Goal: Task Accomplishment & Management: Use online tool/utility

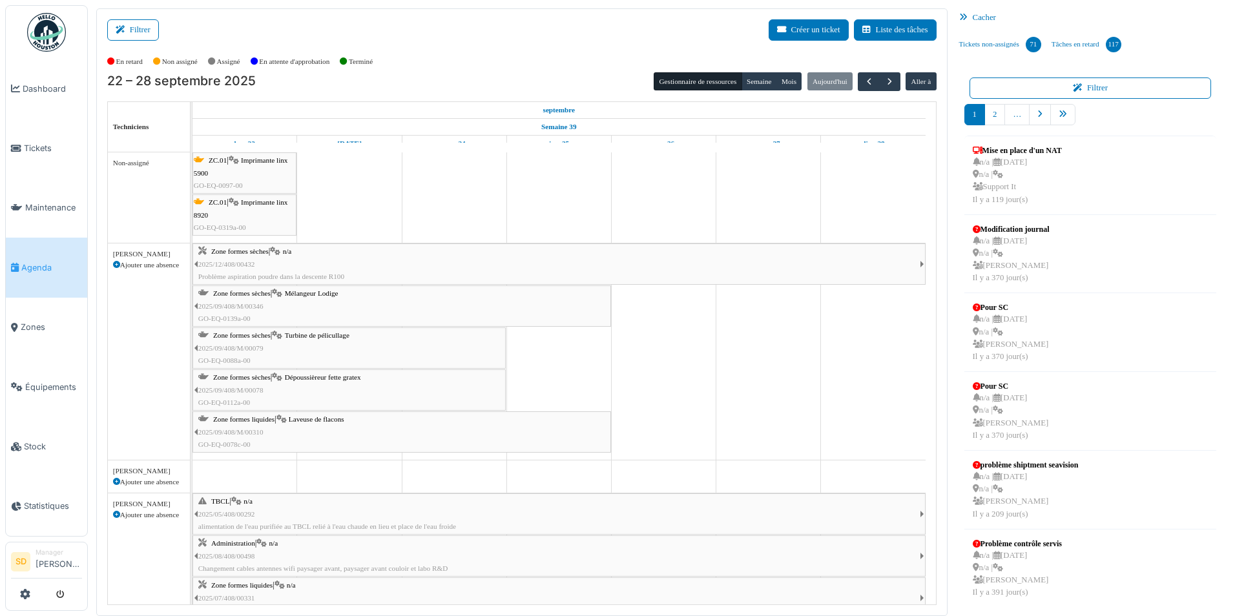
scroll to position [306, 0]
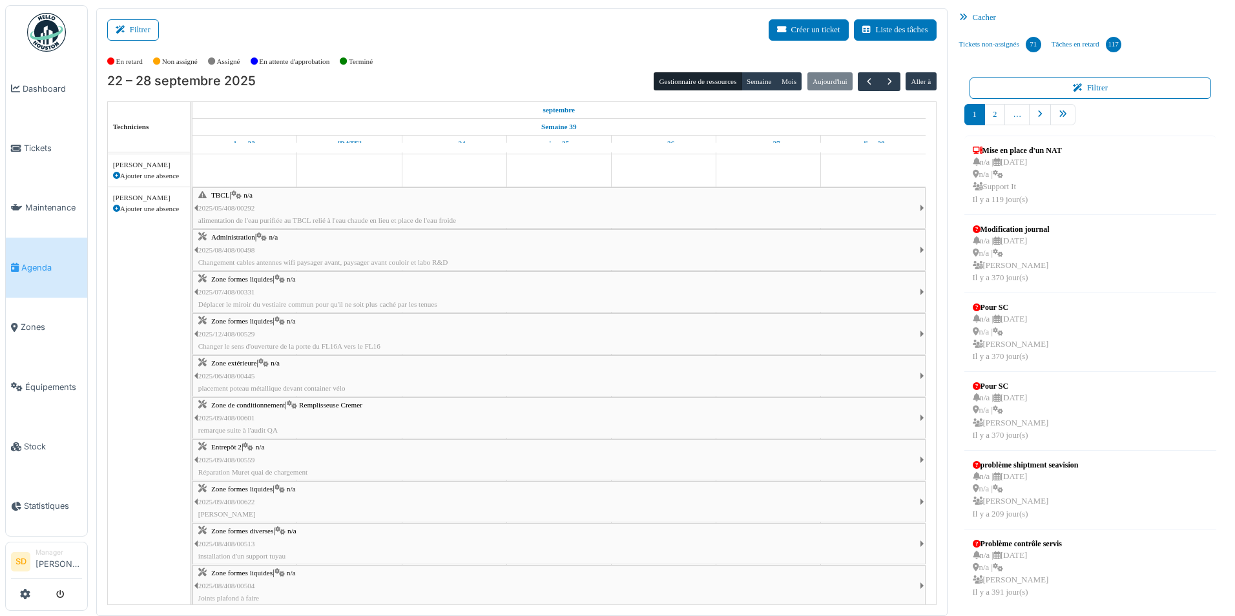
click at [47, 25] on img at bounding box center [46, 32] width 39 height 39
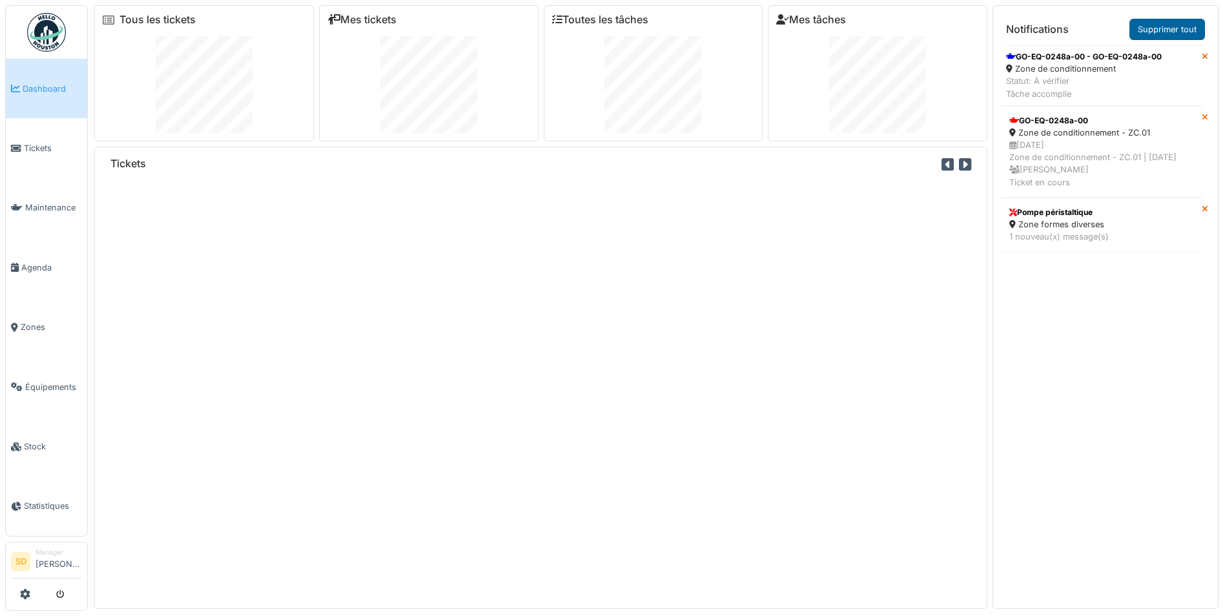
click at [1152, 27] on link "Supprimer tout" at bounding box center [1168, 29] width 76 height 21
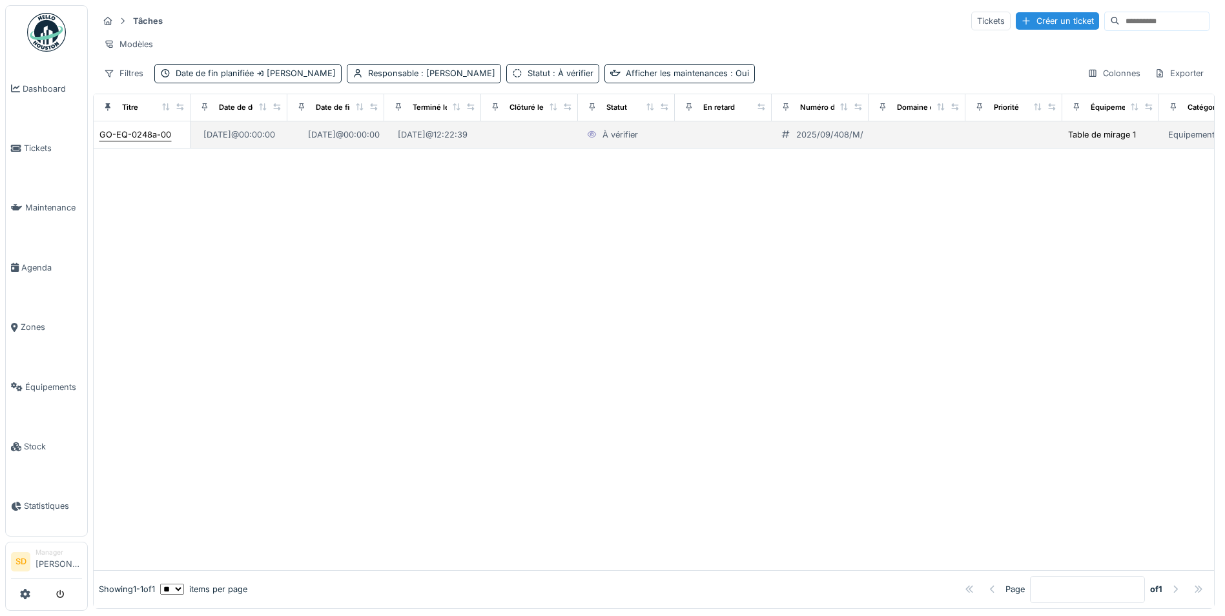
click at [145, 141] on div "GO-EQ-0248a-00" at bounding box center [135, 135] width 72 height 12
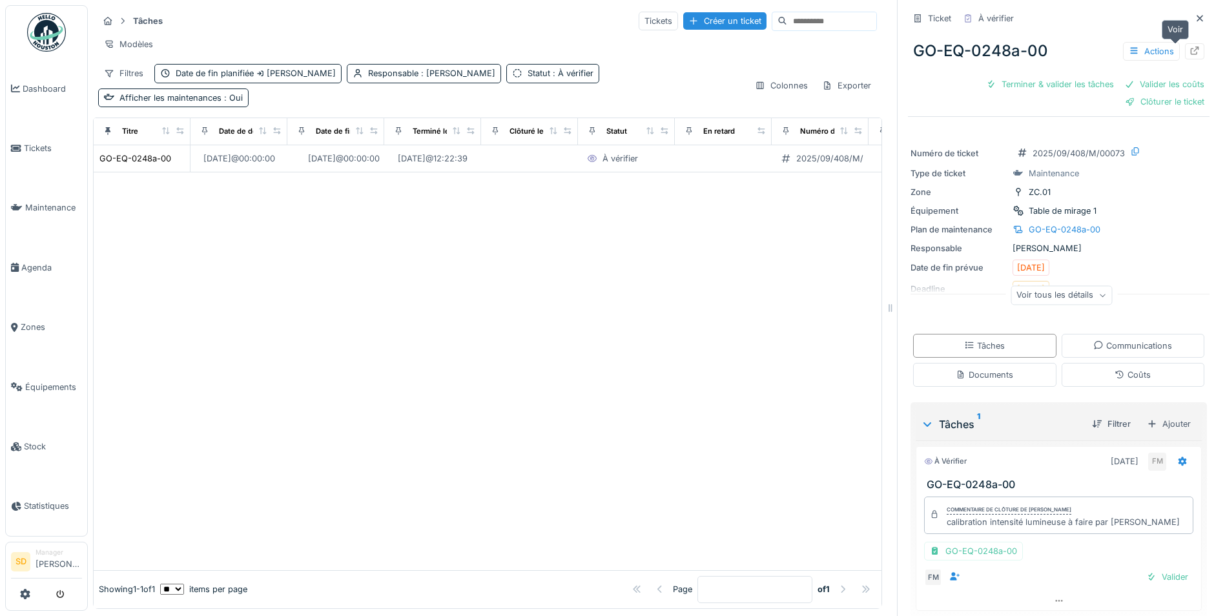
click at [1190, 56] on div at bounding box center [1195, 51] width 10 height 12
click at [58, 37] on img at bounding box center [46, 32] width 39 height 39
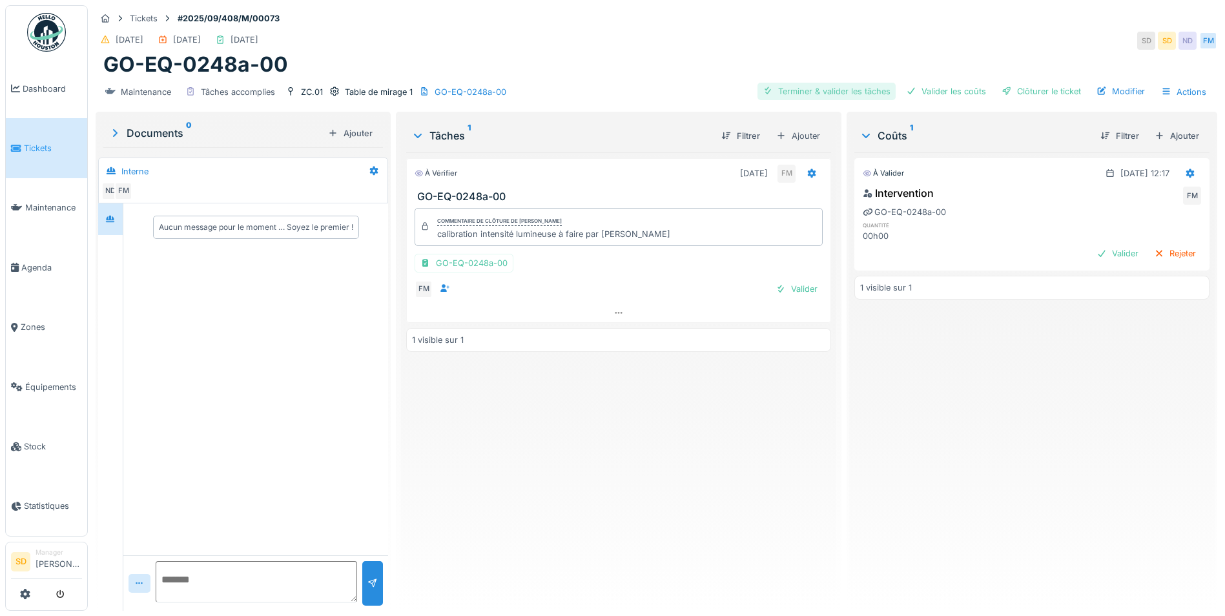
click at [815, 92] on div "Terminer & valider les tâches" at bounding box center [827, 91] width 138 height 17
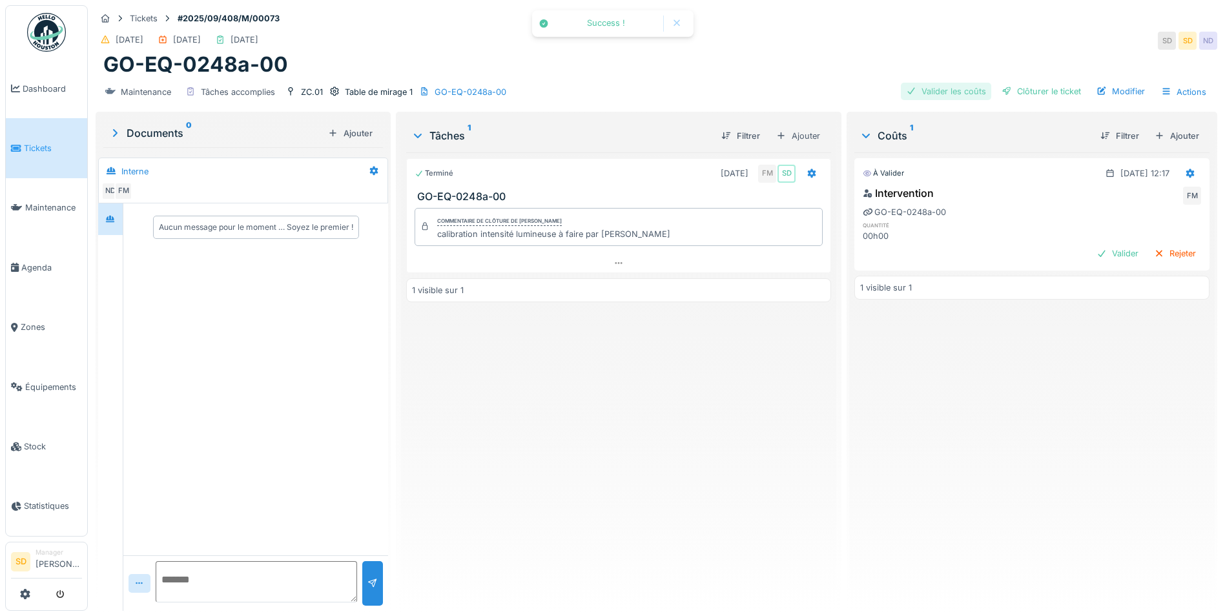
click at [937, 92] on div "Valider les coûts" at bounding box center [946, 91] width 90 height 17
click at [1024, 96] on div "Clôturer le ticket" at bounding box center [1042, 91] width 90 height 17
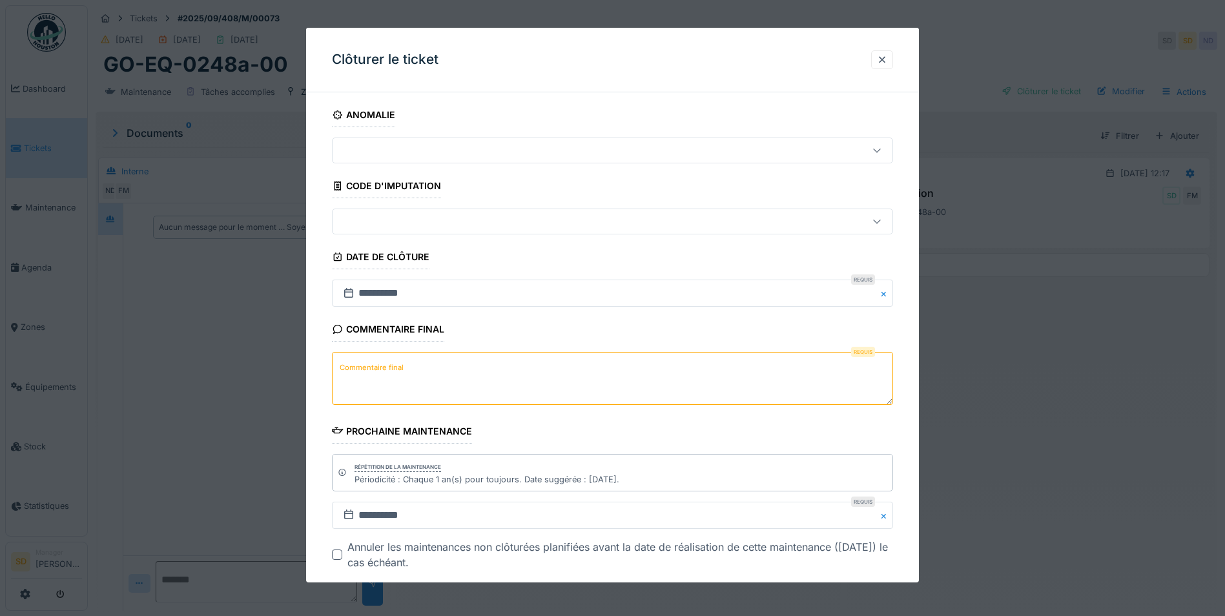
click at [458, 366] on textarea "Commentaire final" at bounding box center [612, 378] width 561 height 53
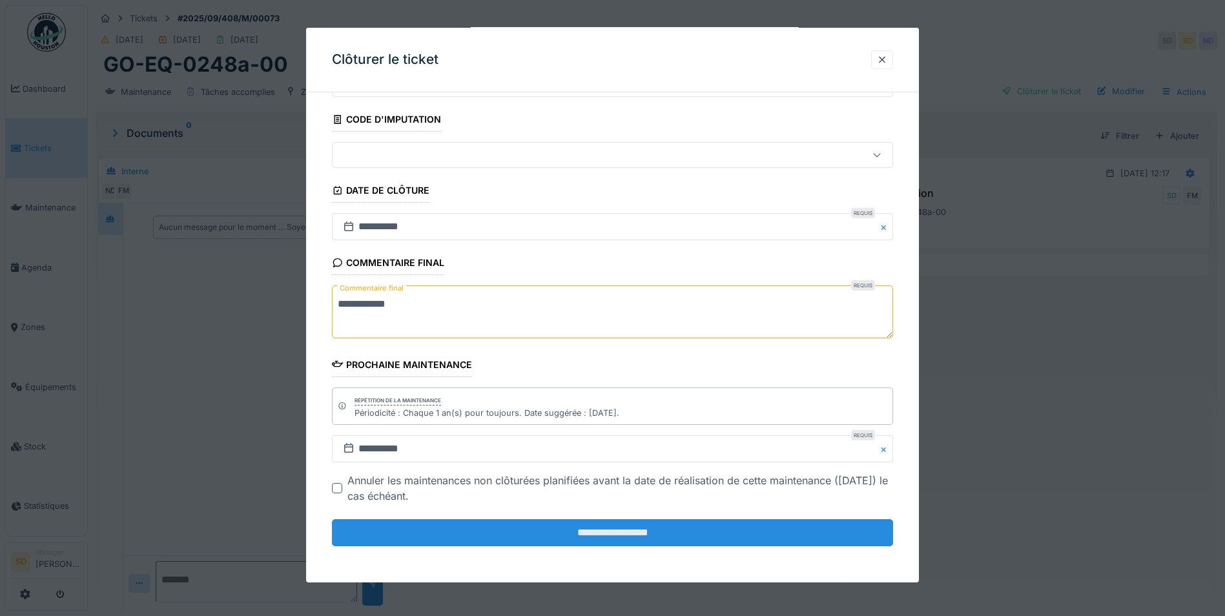
type textarea "**********"
click at [608, 538] on input "**********" at bounding box center [612, 532] width 561 height 27
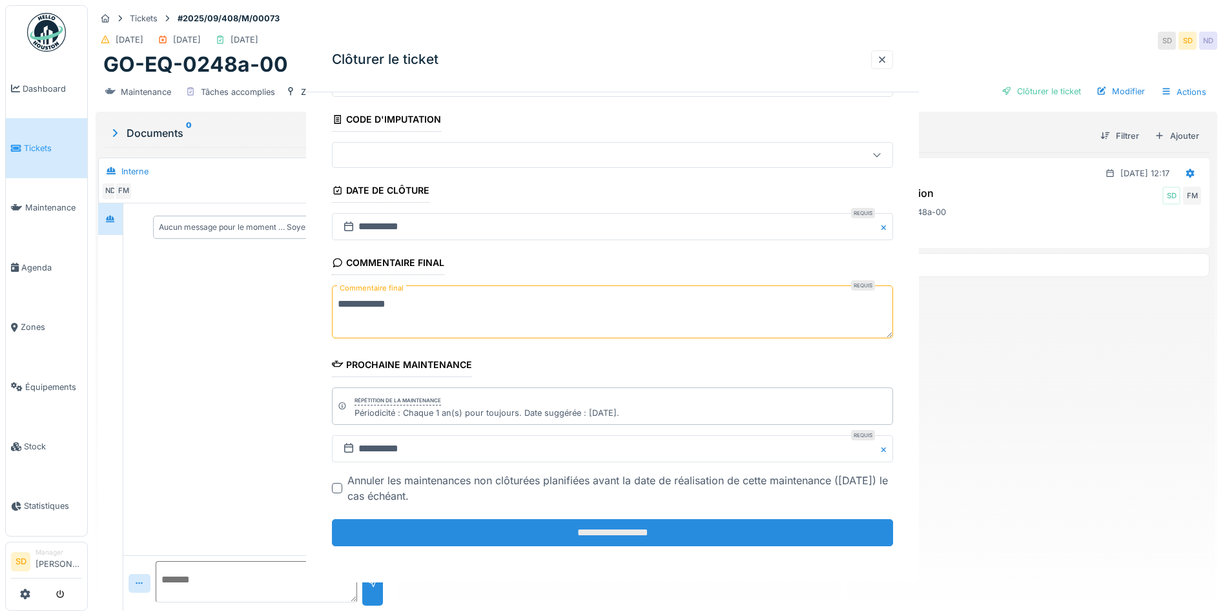
scroll to position [0, 0]
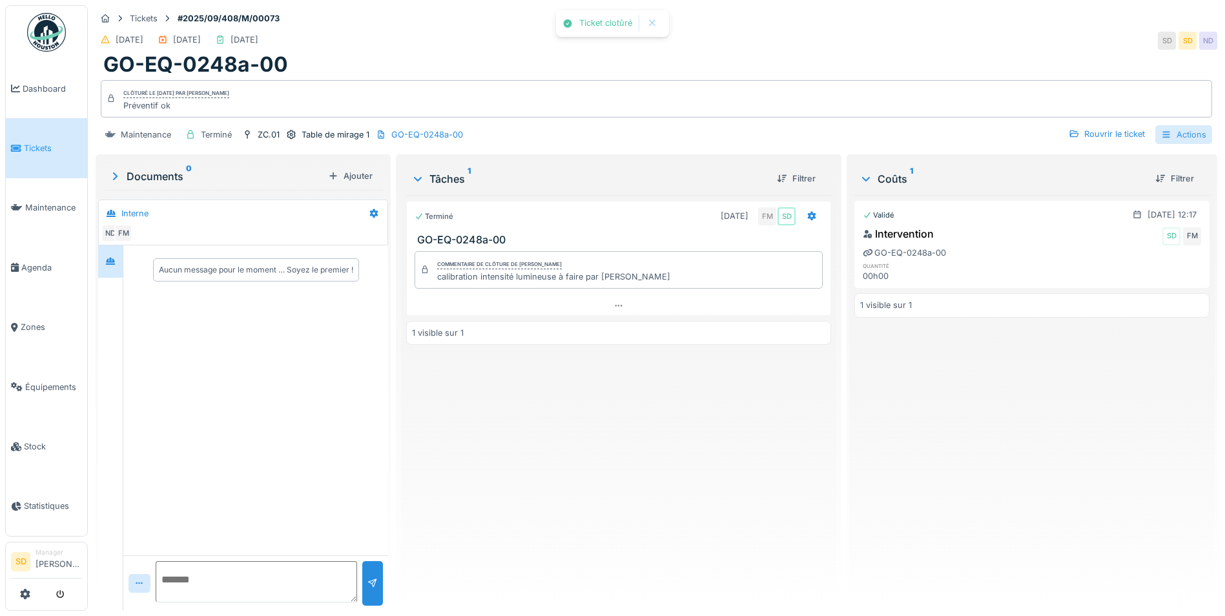
click at [1163, 137] on icon at bounding box center [1166, 134] width 7 height 6
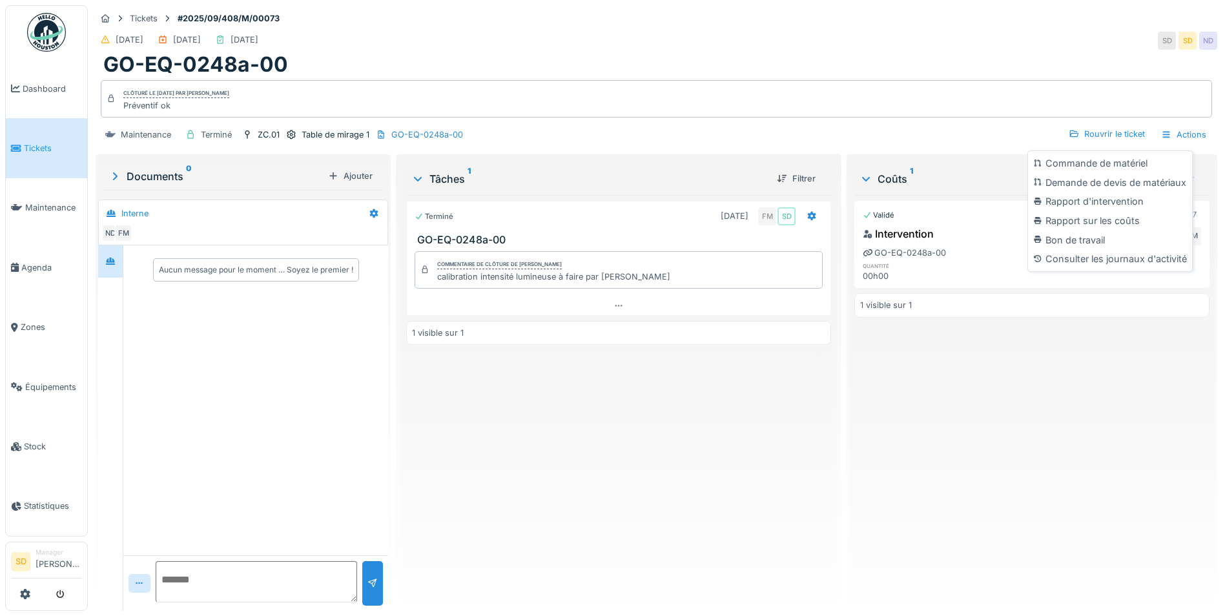
click at [1112, 204] on div "Rapport d'intervention" at bounding box center [1110, 201] width 159 height 19
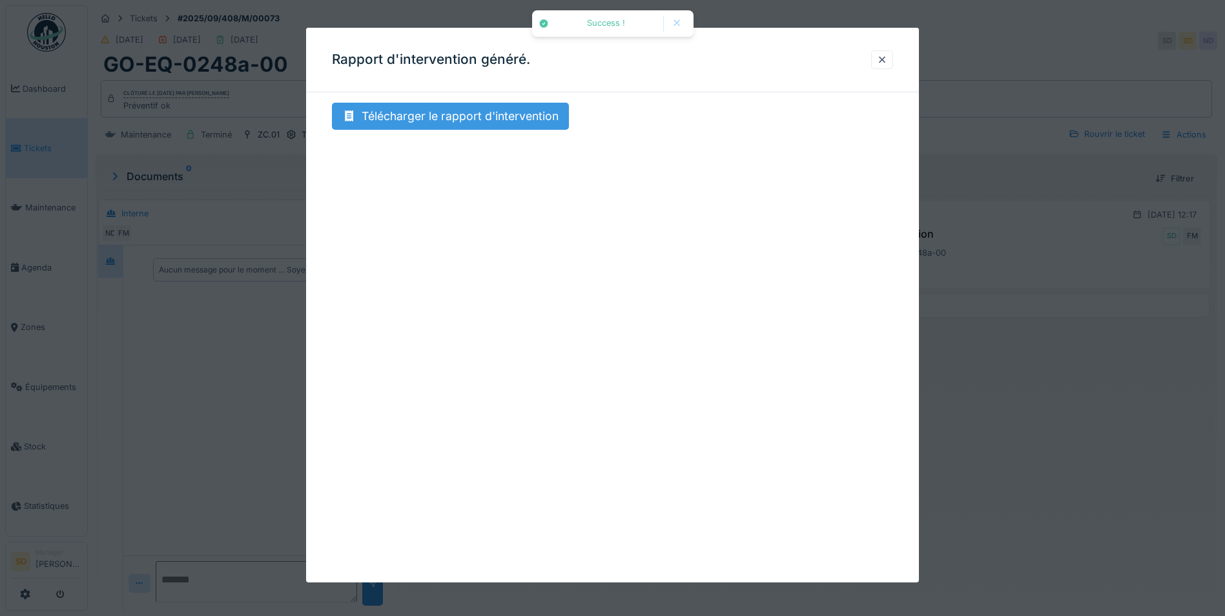
click at [440, 112] on div "Télécharger le rapport d'intervention" at bounding box center [450, 116] width 237 height 27
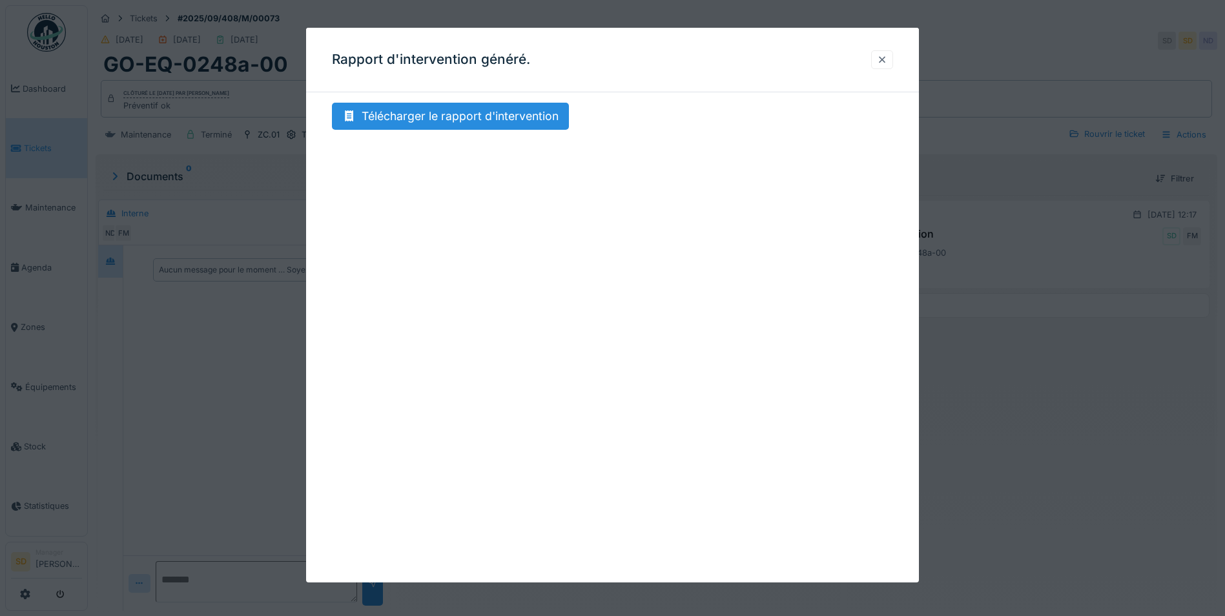
click at [884, 60] on div at bounding box center [882, 60] width 10 height 12
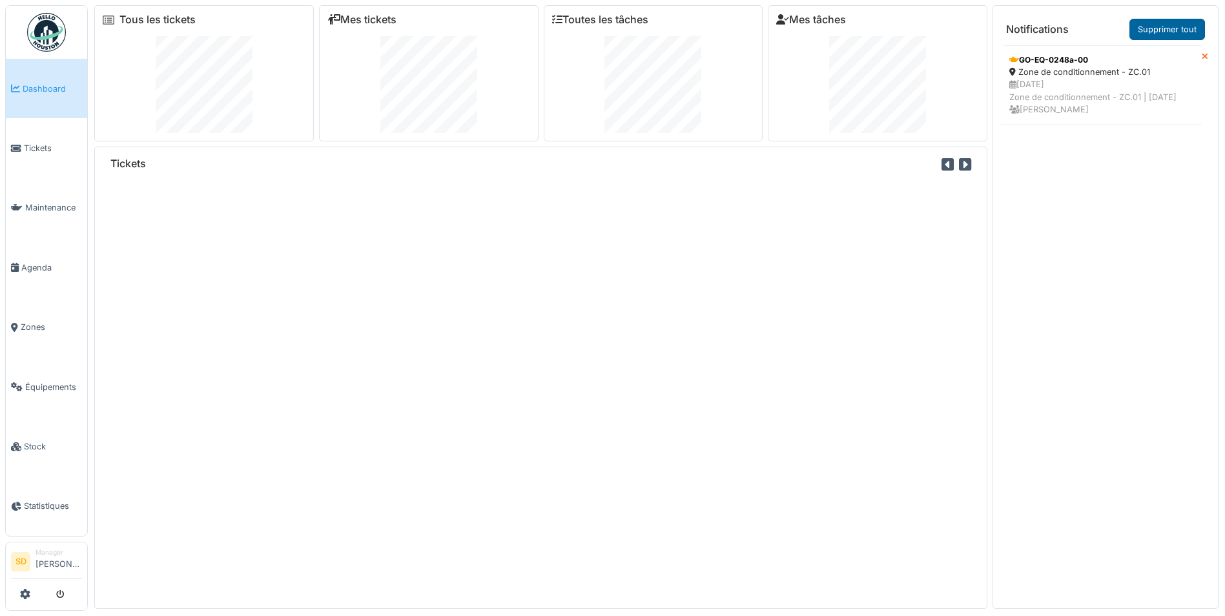
click at [1156, 30] on link "Supprimer tout" at bounding box center [1168, 29] width 76 height 21
